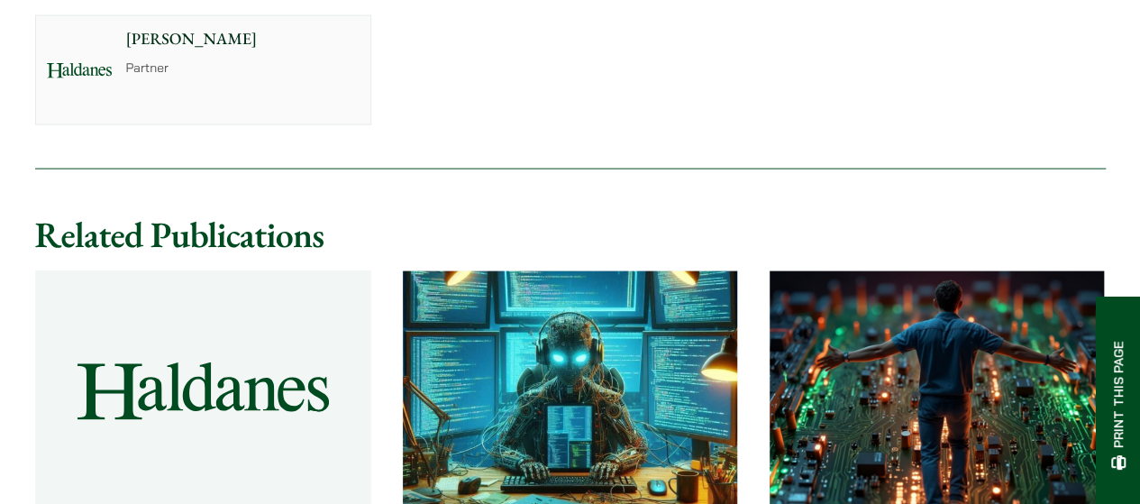
scroll to position [5171, 0]
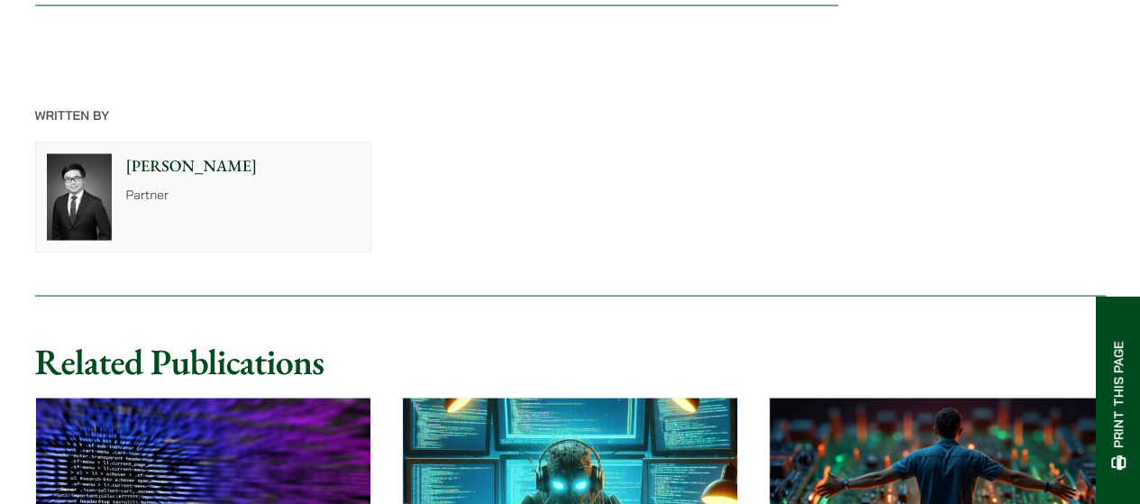
click at [180, 178] on p "[PERSON_NAME]" at bounding box center [242, 166] width 233 height 24
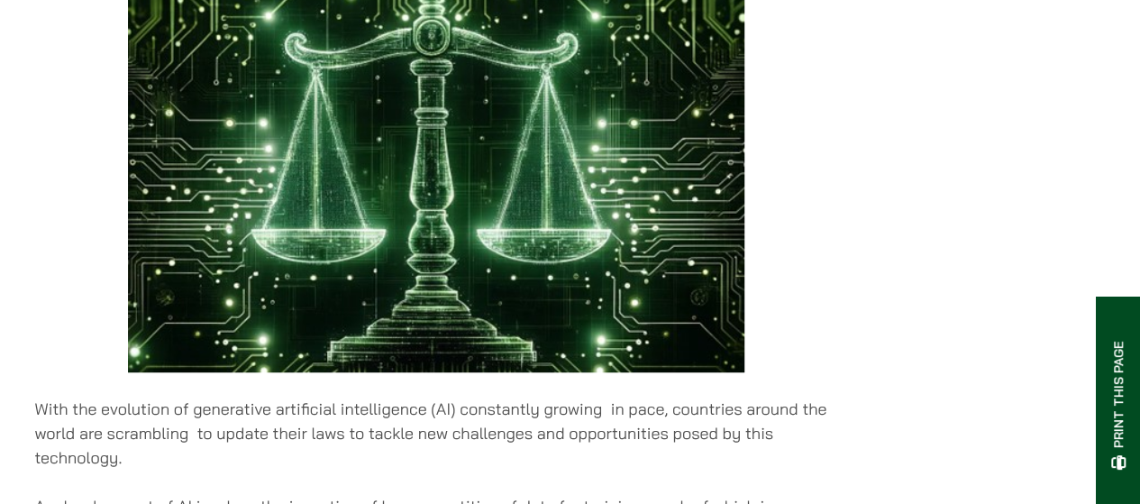
scroll to position [0, 0]
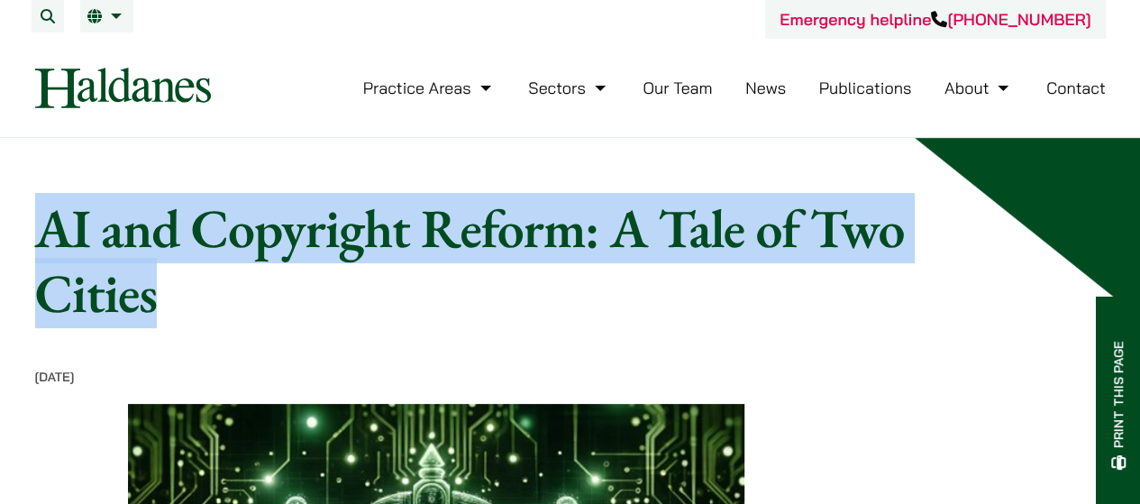
drag, startPoint x: 157, startPoint y: 300, endPoint x: 50, endPoint y: 215, distance: 136.7
click at [50, 215] on h1 "AI and Copyright Reform: A Tale of Two Cities" at bounding box center [503, 261] width 936 height 130
copy h1 "AI and Copyright Reform: A Tale of Two Cities"
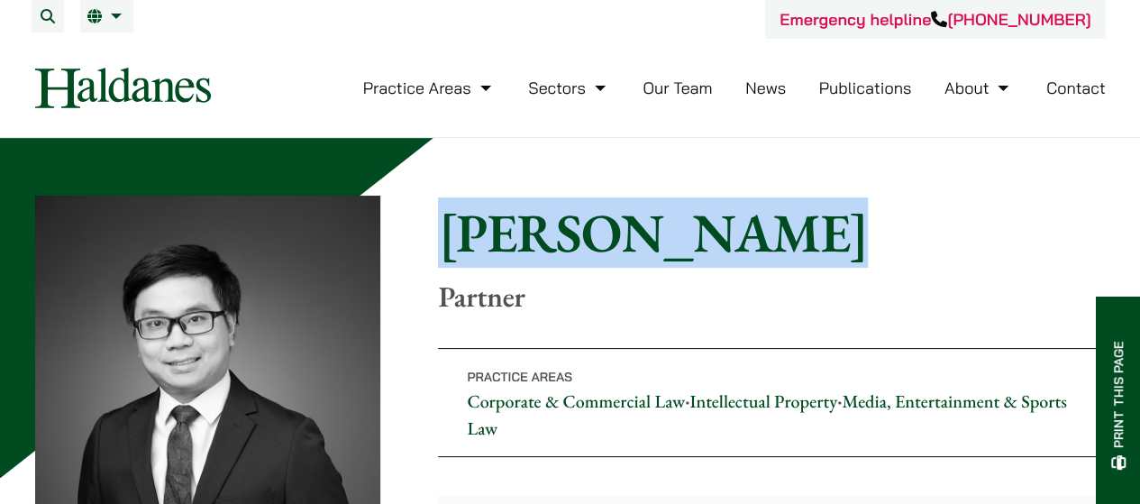
drag, startPoint x: 443, startPoint y: 235, endPoint x: 763, endPoint y: 233, distance: 320.9
click at [763, 233] on h1 "[PERSON_NAME]" at bounding box center [771, 232] width 667 height 65
copy h1 "[PERSON_NAME]"
